Goal: Information Seeking & Learning: Find specific fact

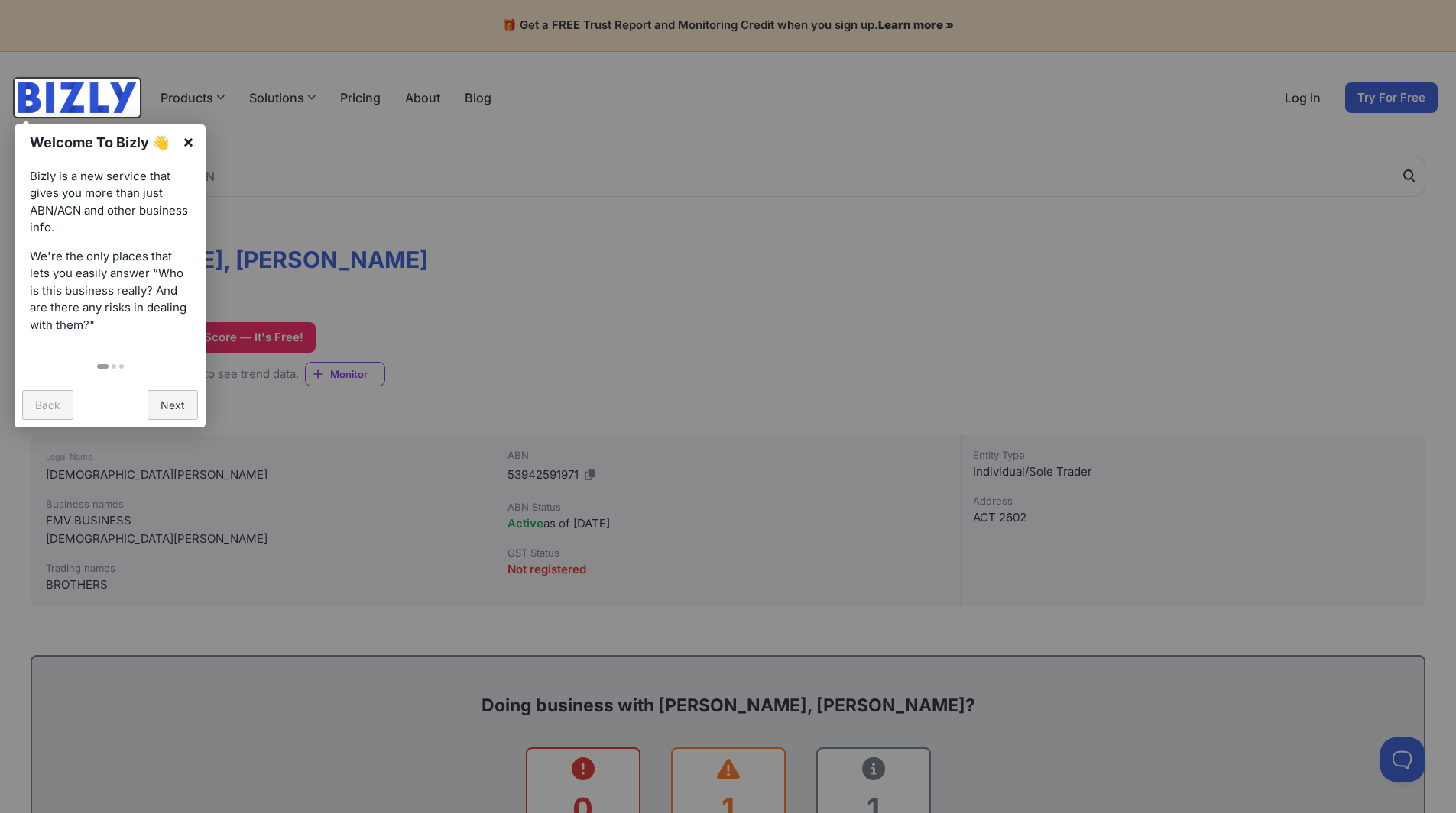
click at [184, 136] on link "×" at bounding box center [188, 142] width 34 height 34
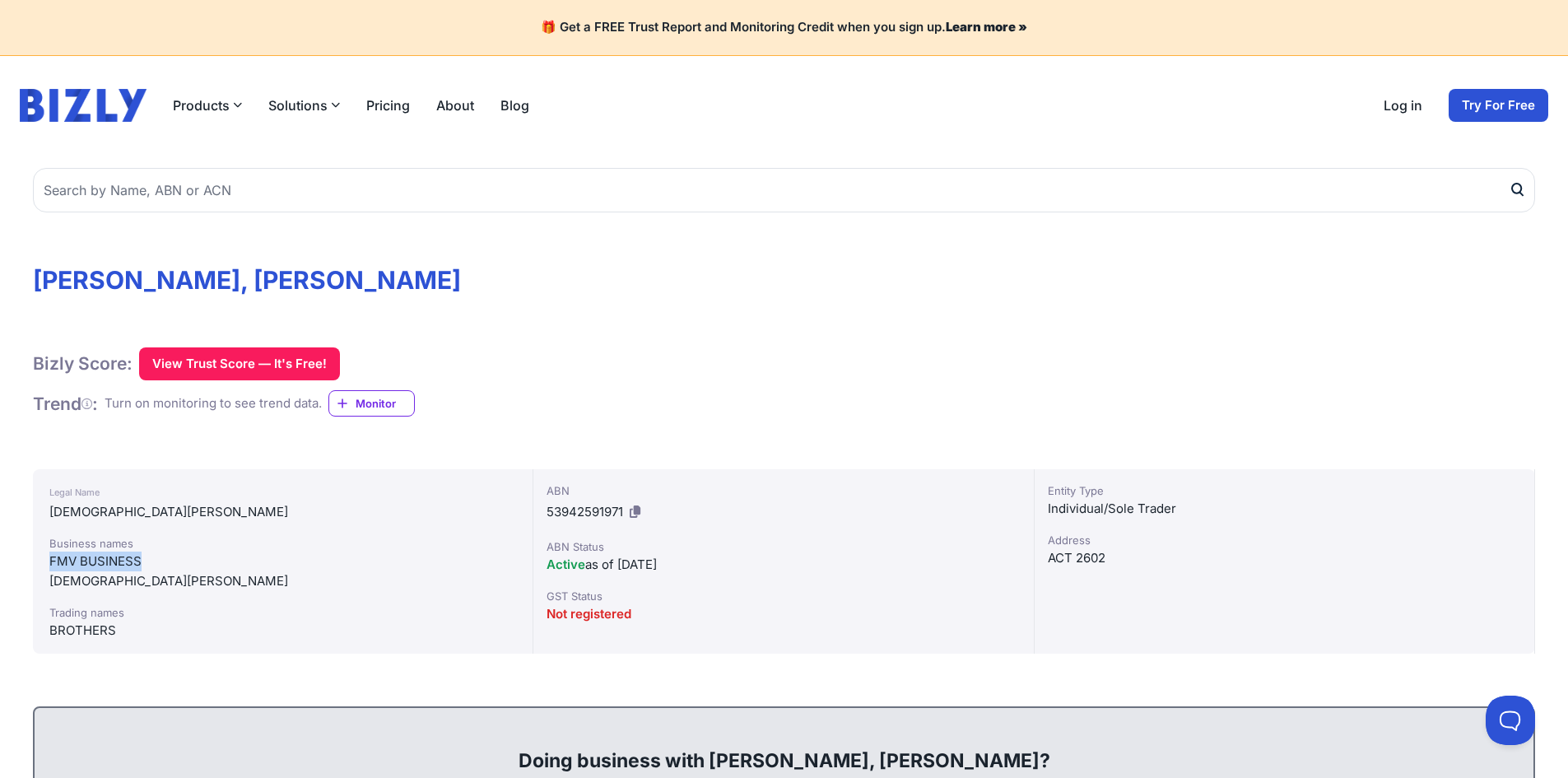
drag, startPoint x: 141, startPoint y: 561, endPoint x: 53, endPoint y: 566, distance: 88.1
click at [53, 566] on div "FMV BUSINESS" at bounding box center [282, 561] width 467 height 19
copy div "FMV BUSINESS"
click at [114, 641] on div "Legal Name [DEMOGRAPHIC_DATA][PERSON_NAME] Business names FMV BUSINESS [PERSON_…" at bounding box center [283, 561] width 500 height 184
drag, startPoint x: 112, startPoint y: 629, endPoint x: 49, endPoint y: 635, distance: 63.3
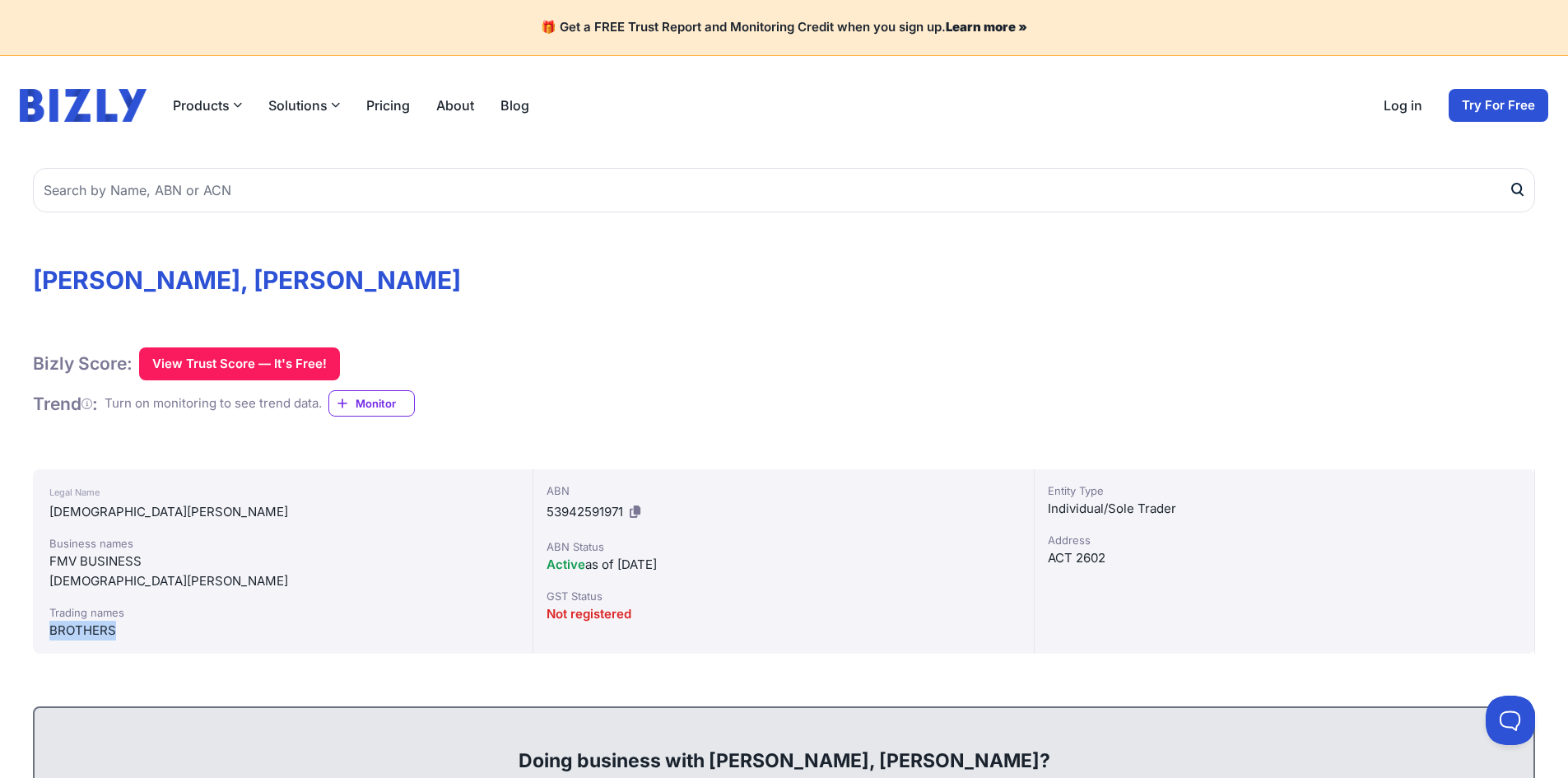
click at [49, 635] on div "Legal Name [DEMOGRAPHIC_DATA][PERSON_NAME] Business names FMV BUSINESS [PERSON_…" at bounding box center [283, 561] width 500 height 184
copy div "BROTHERS"
click at [639, 510] on icon at bounding box center [635, 511] width 11 height 12
copy div "BROTHERS"
drag, startPoint x: 370, startPoint y: 285, endPoint x: 43, endPoint y: 275, distance: 327.2
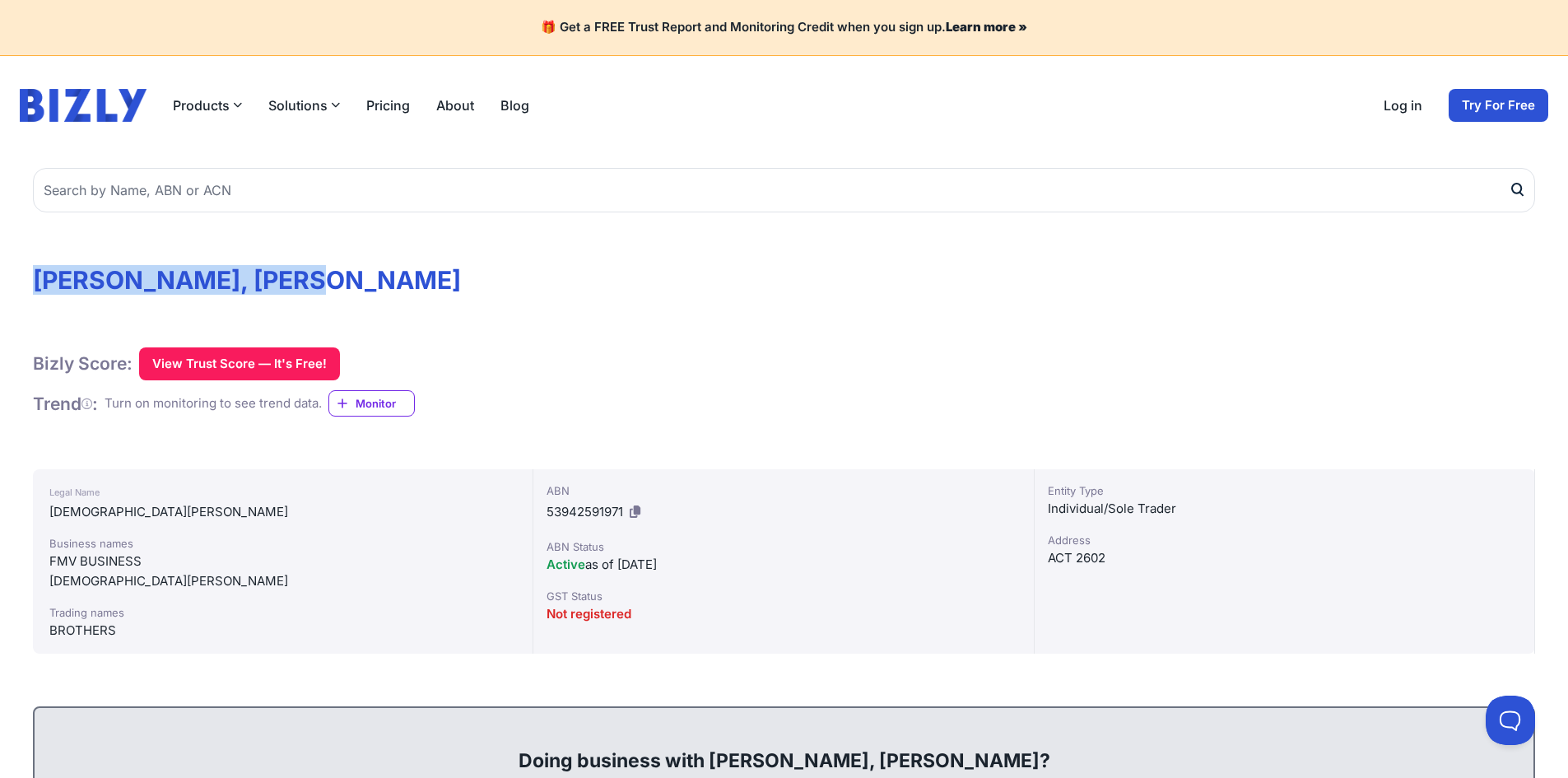
click at [43, 275] on h1 "[PERSON_NAME], [PERSON_NAME]" at bounding box center [784, 280] width 1501 height 30
copy h1 "[PERSON_NAME], [PERSON_NAME]"
